Goal: Information Seeking & Learning: Stay updated

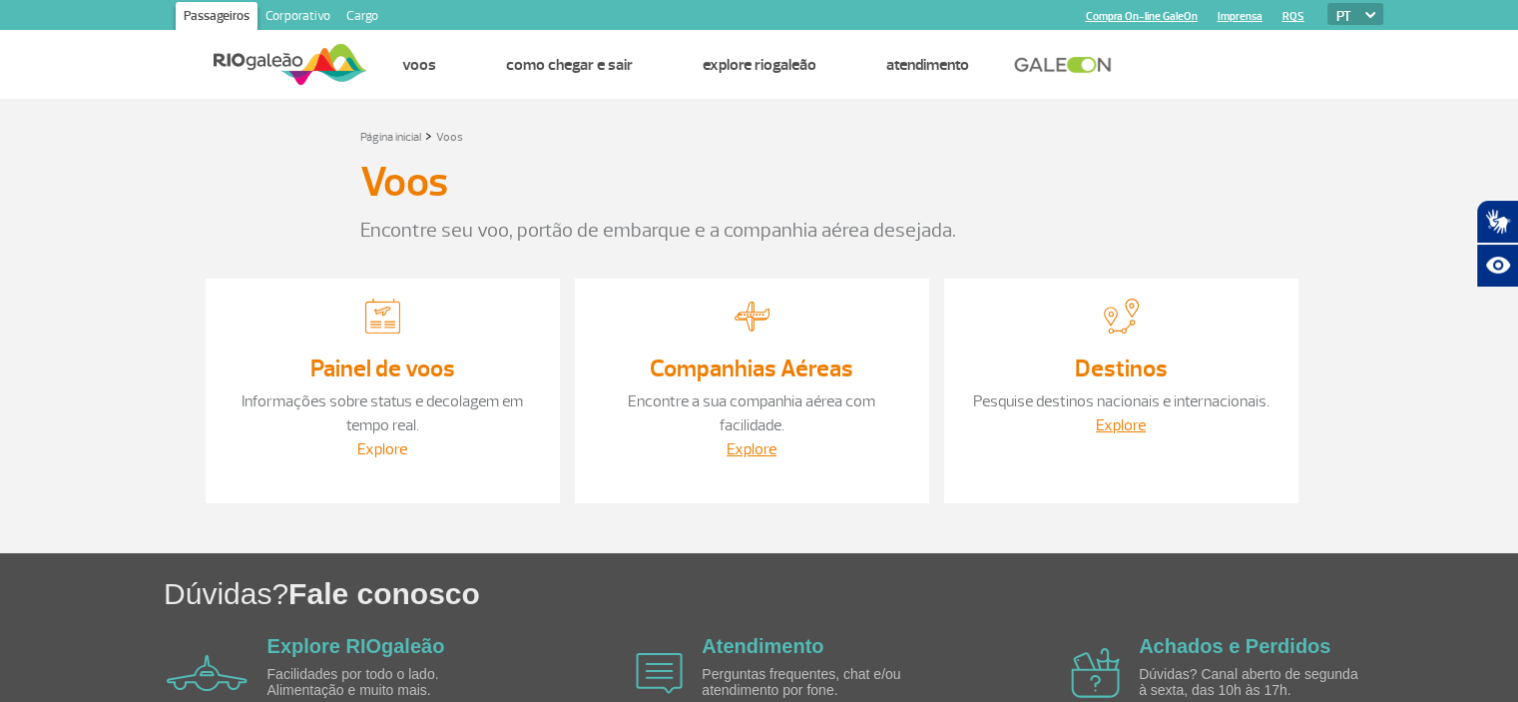
click at [375, 450] on link "Explore" at bounding box center [382, 449] width 50 height 20
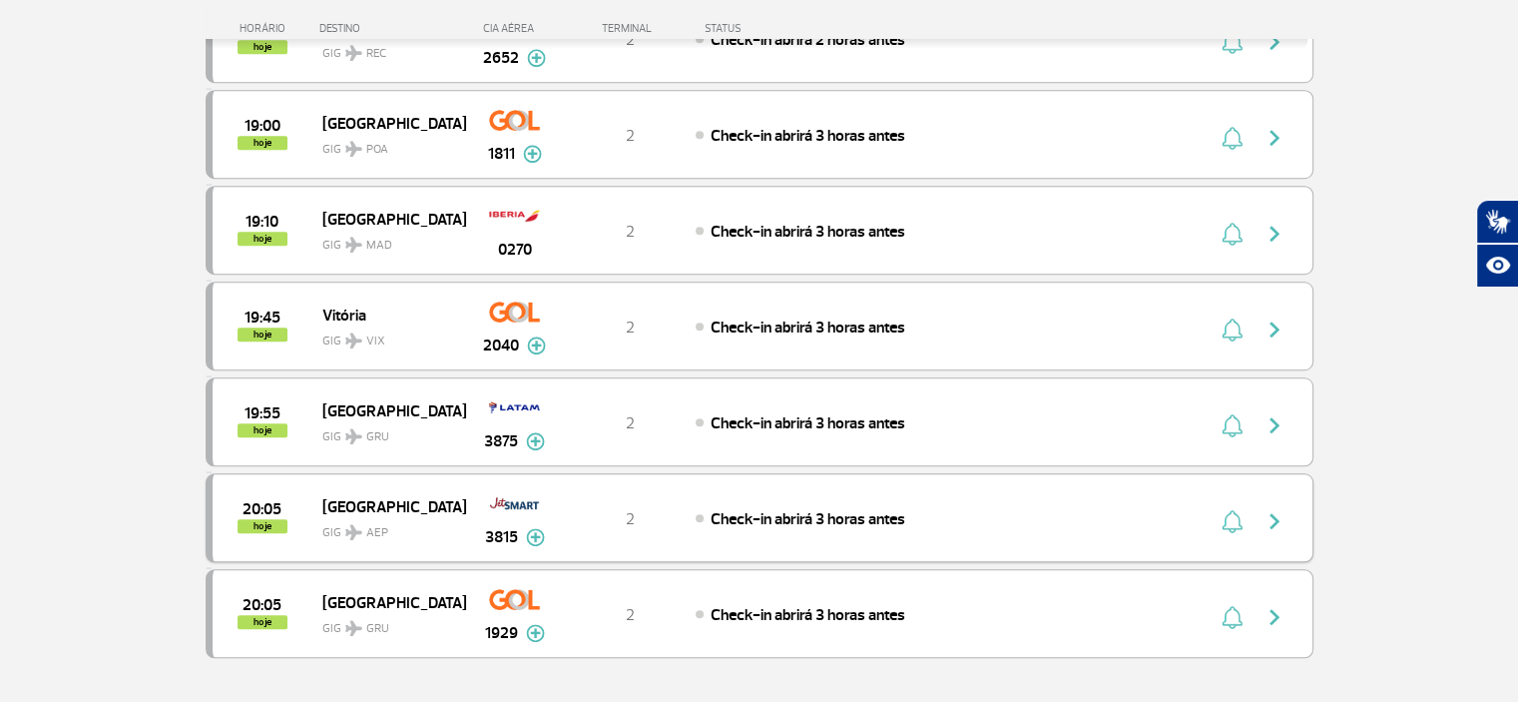
scroll to position [1796, 0]
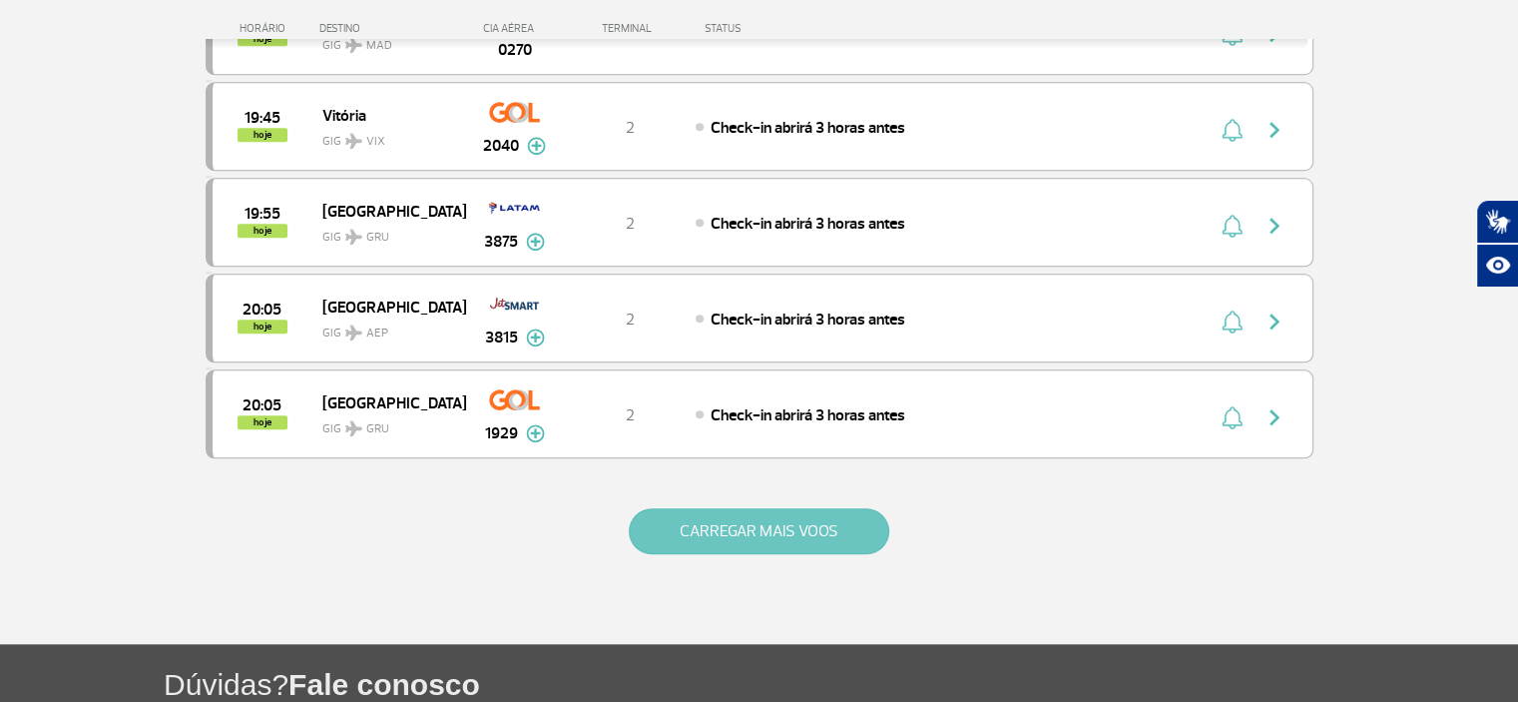
click at [793, 516] on button "CARREGAR MAIS VOOS" at bounding box center [759, 531] width 260 height 46
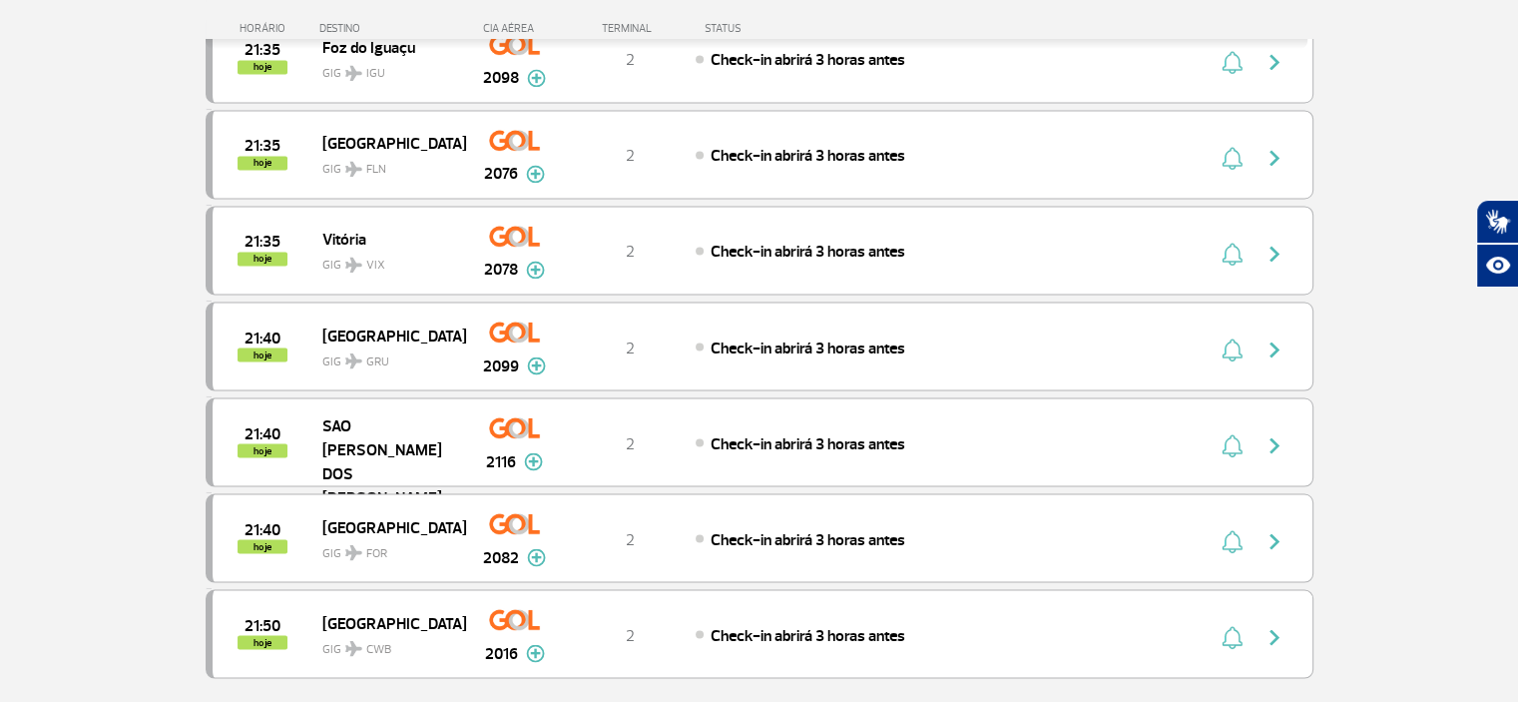
scroll to position [3593, 0]
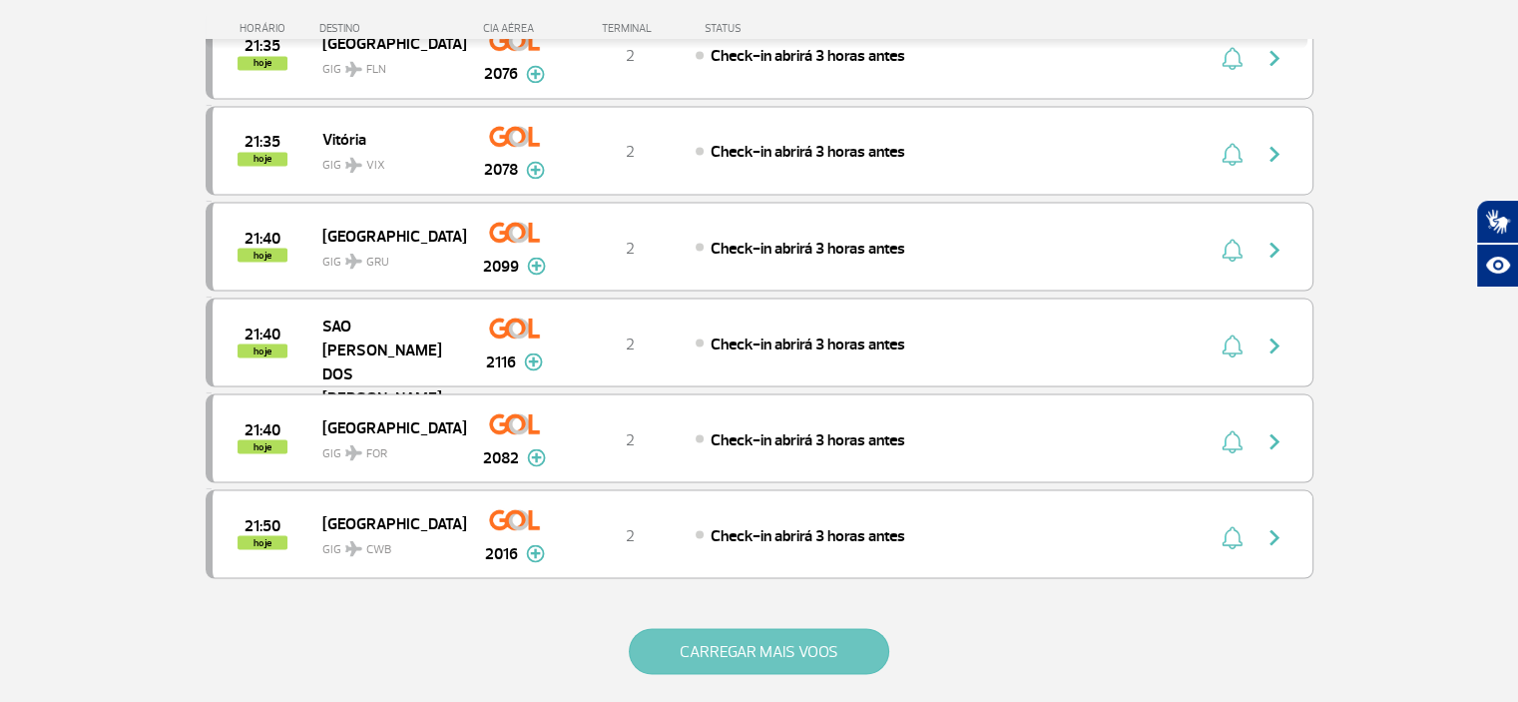
click at [733, 628] on button "CARREGAR MAIS VOOS" at bounding box center [759, 651] width 260 height 46
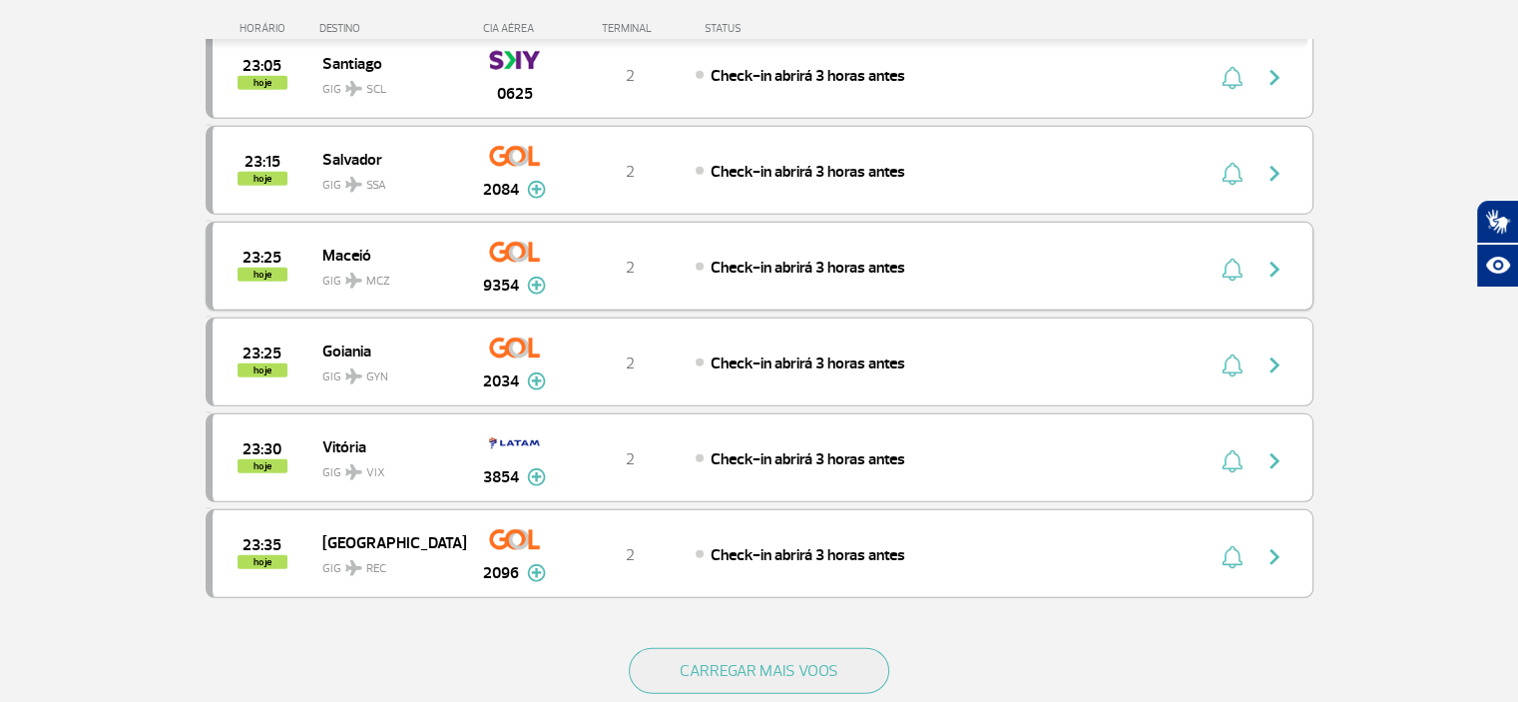
scroll to position [5589, 0]
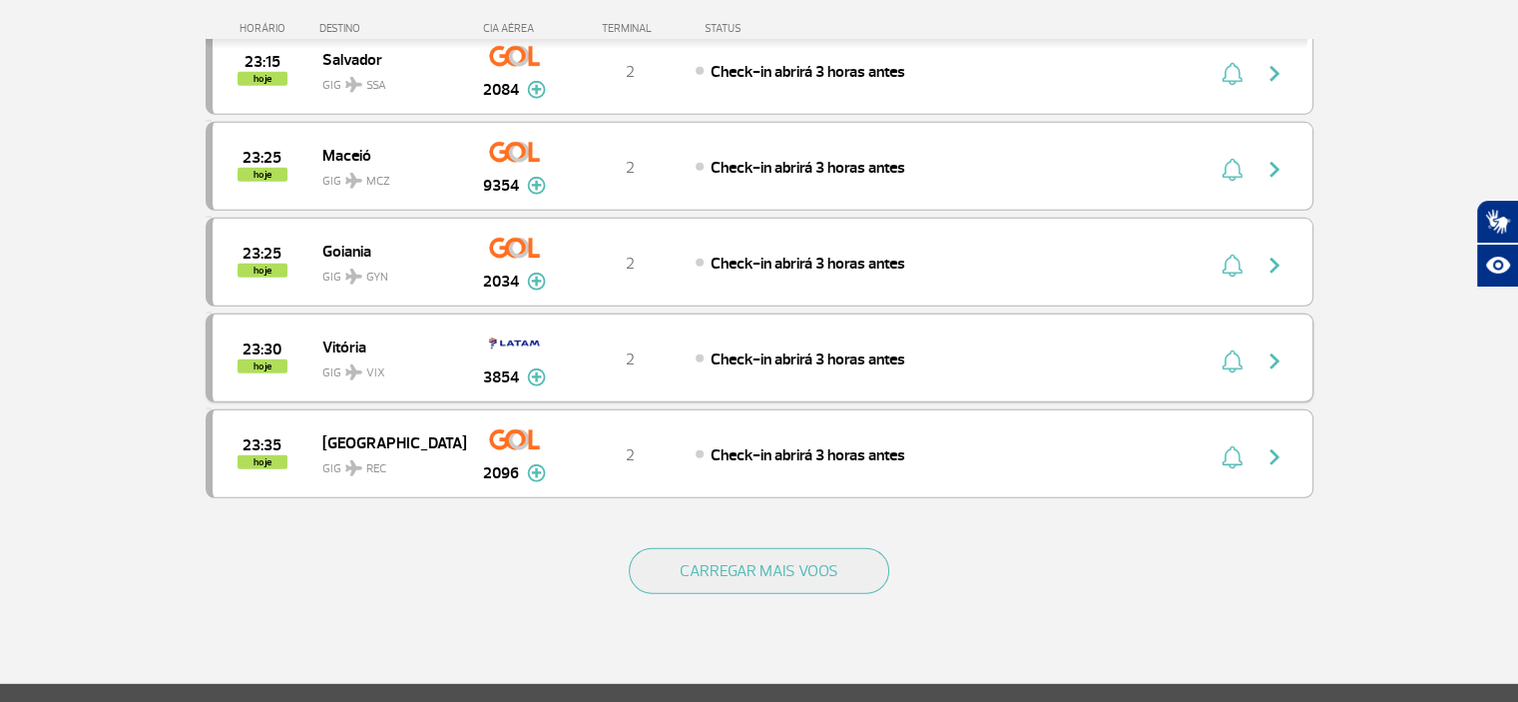
click at [490, 326] on img at bounding box center [514, 343] width 51 height 34
click at [499, 326] on img at bounding box center [514, 343] width 51 height 34
